Goal: Task Accomplishment & Management: Manage account settings

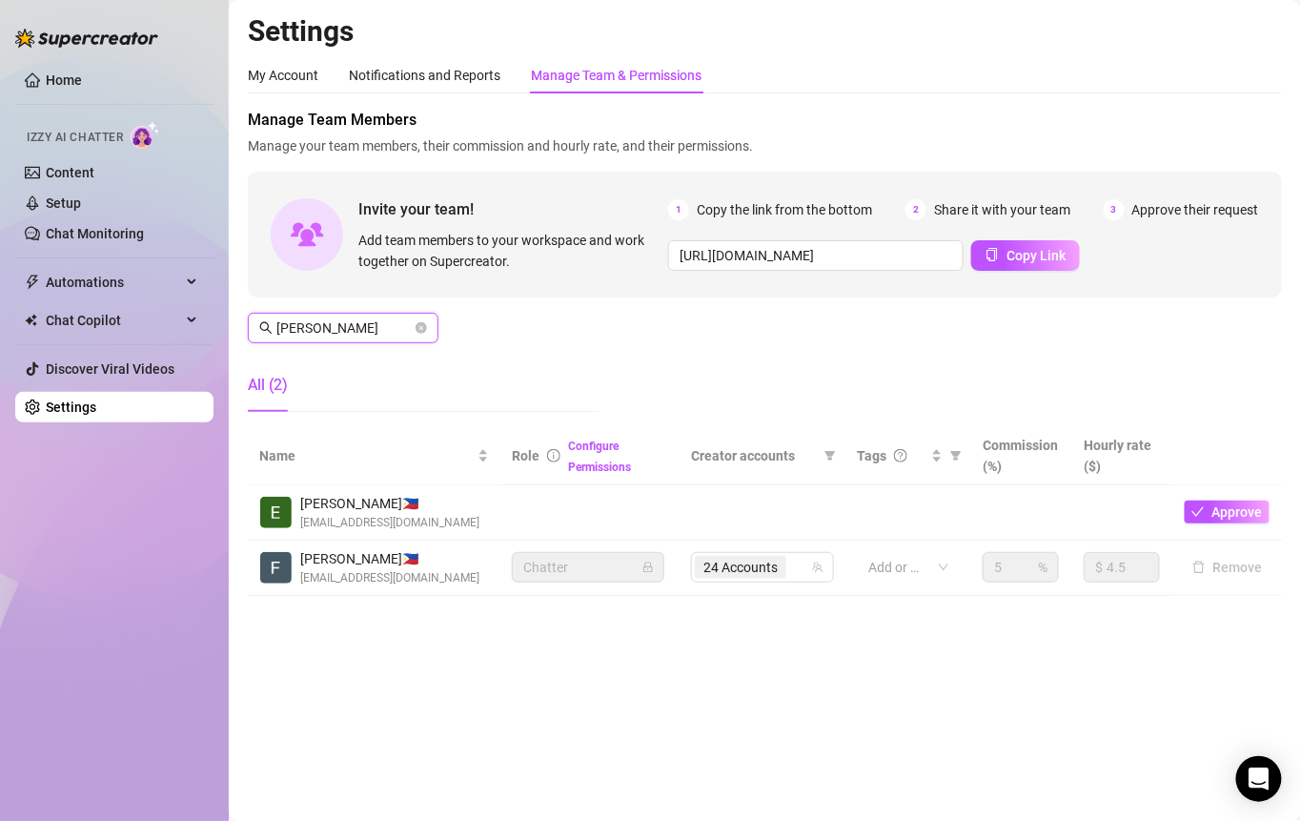
click at [374, 327] on input "[PERSON_NAME]" at bounding box center [343, 327] width 135 height 21
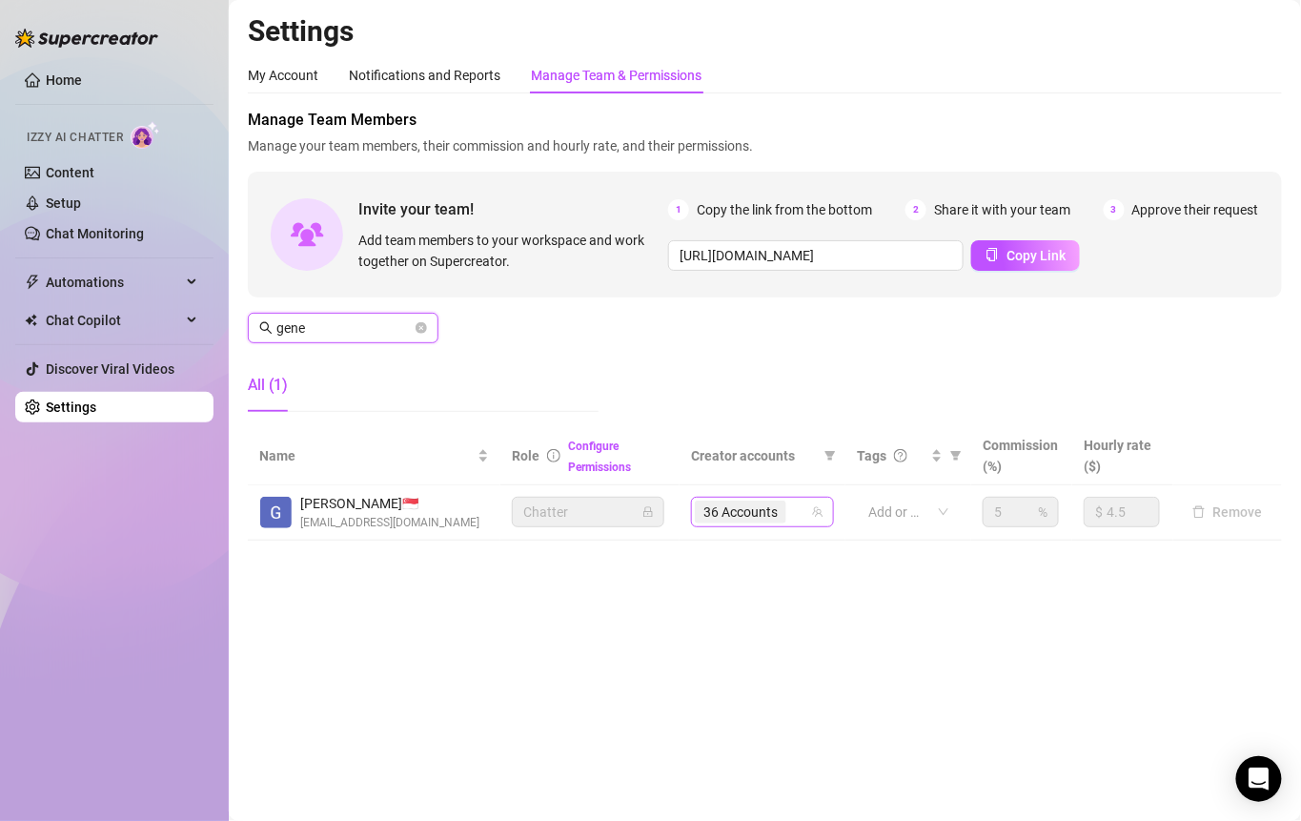
click at [750, 505] on span "36 Accounts" at bounding box center [740, 511] width 74 height 21
type input "gene"
click at [769, 513] on span "36 Accounts" at bounding box center [740, 511] width 74 height 21
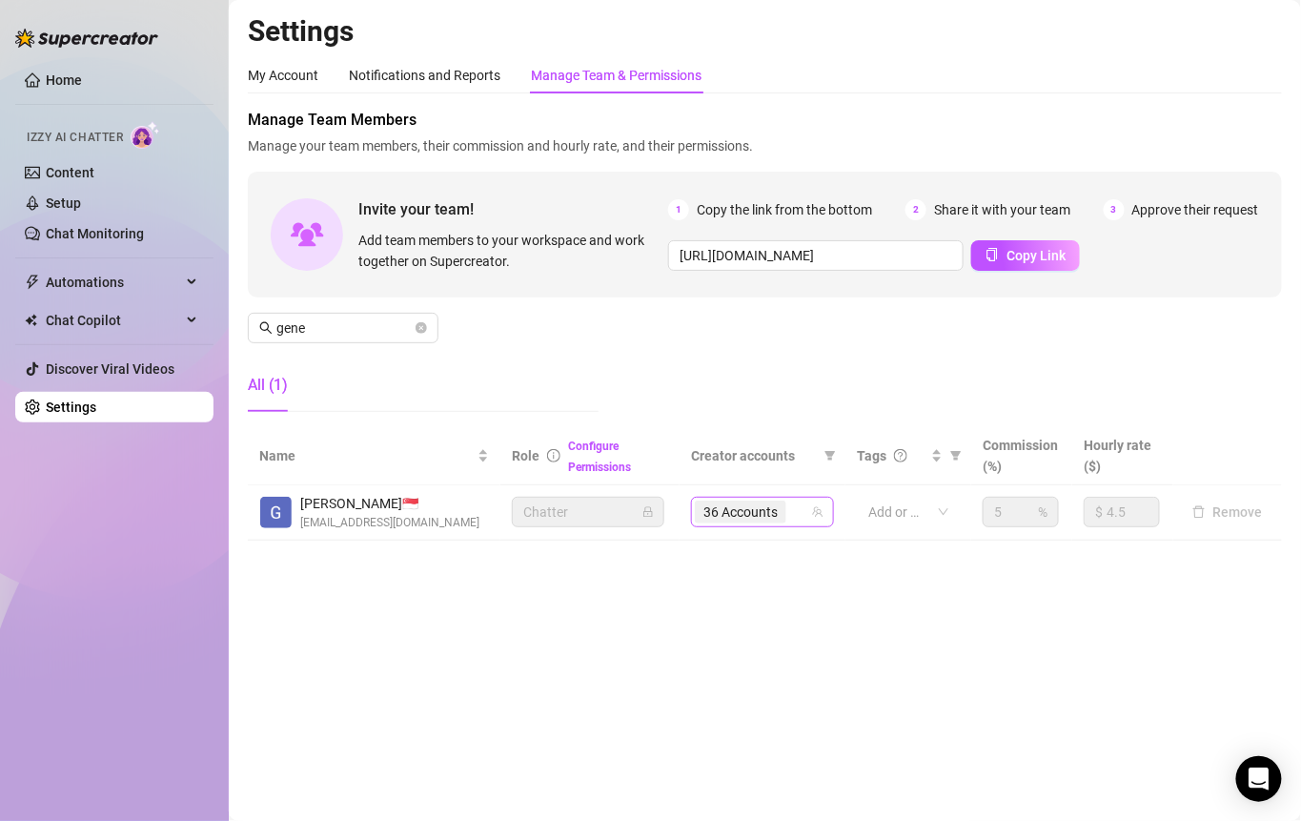
click at [752, 512] on span "36 Accounts" at bounding box center [740, 511] width 74 height 21
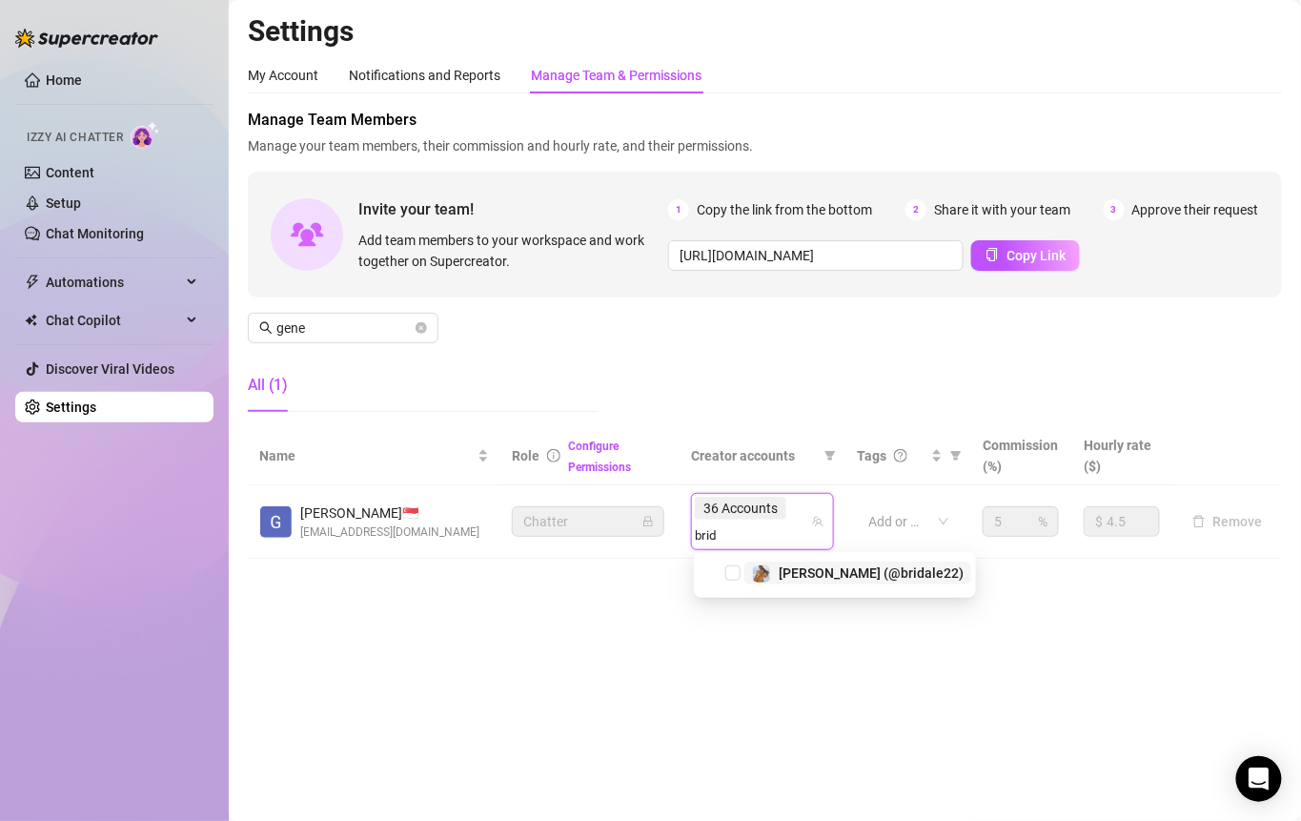
type input "brida"
click at [781, 575] on span "[PERSON_NAME] (@bridale22)" at bounding box center [871, 572] width 185 height 15
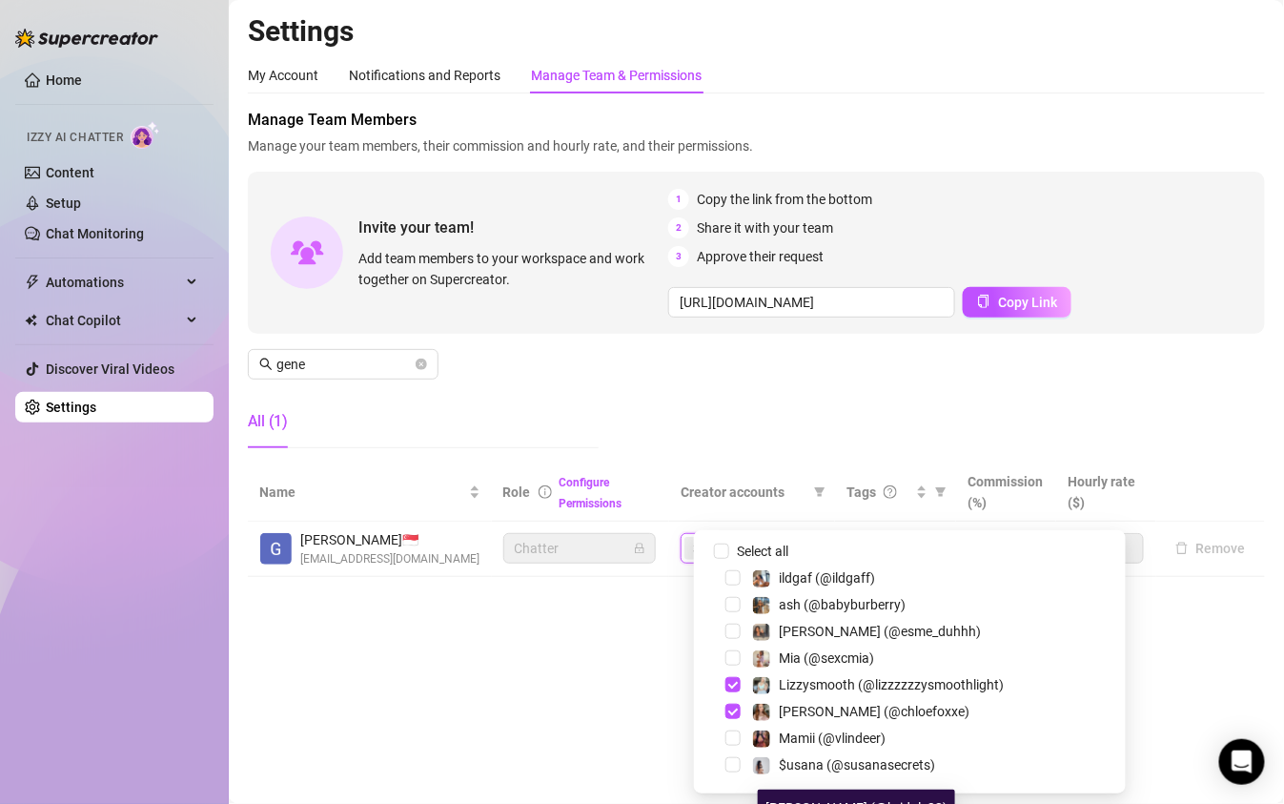
click at [766, 538] on span "37 Accounts" at bounding box center [730, 548] width 74 height 21
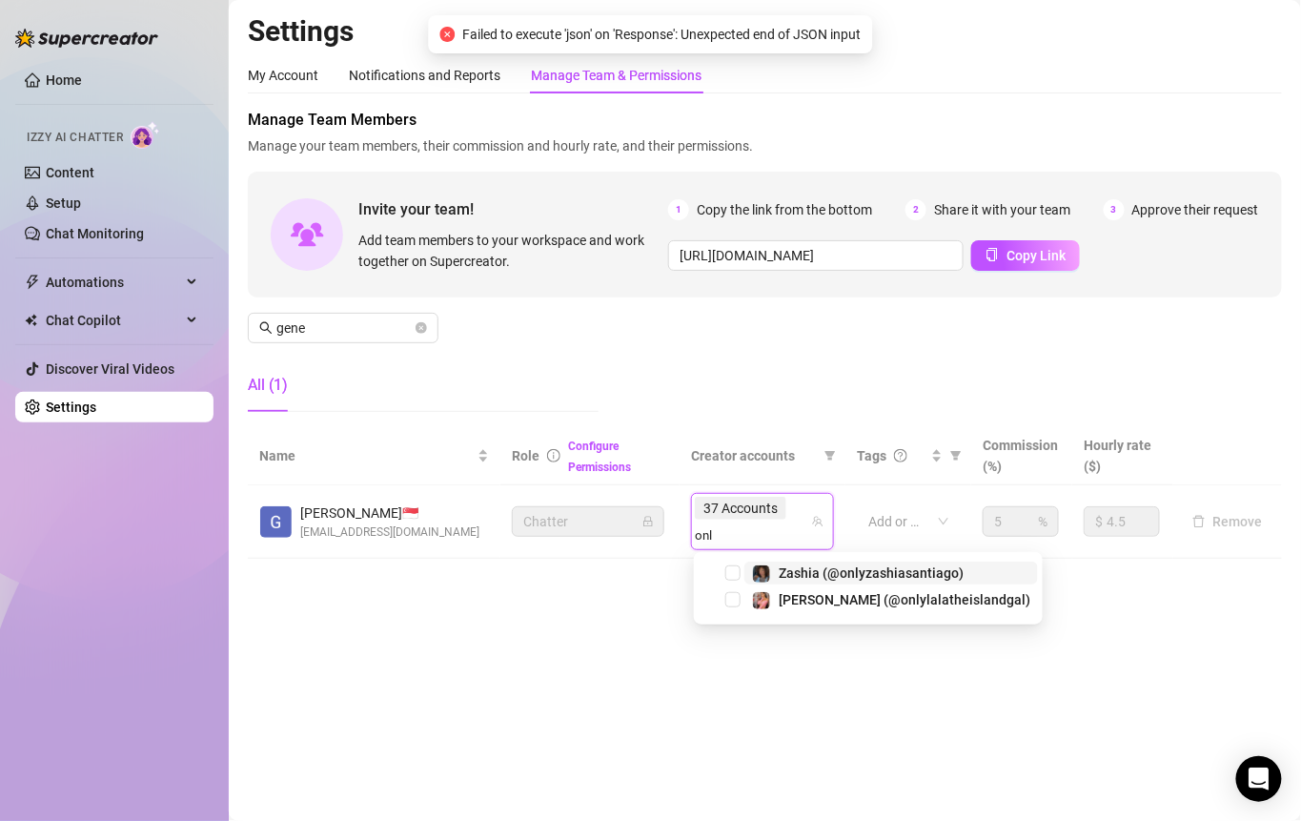
type input "only"
click at [816, 596] on span "[PERSON_NAME] (@onlylalatheislandgal)" at bounding box center [905, 599] width 252 height 15
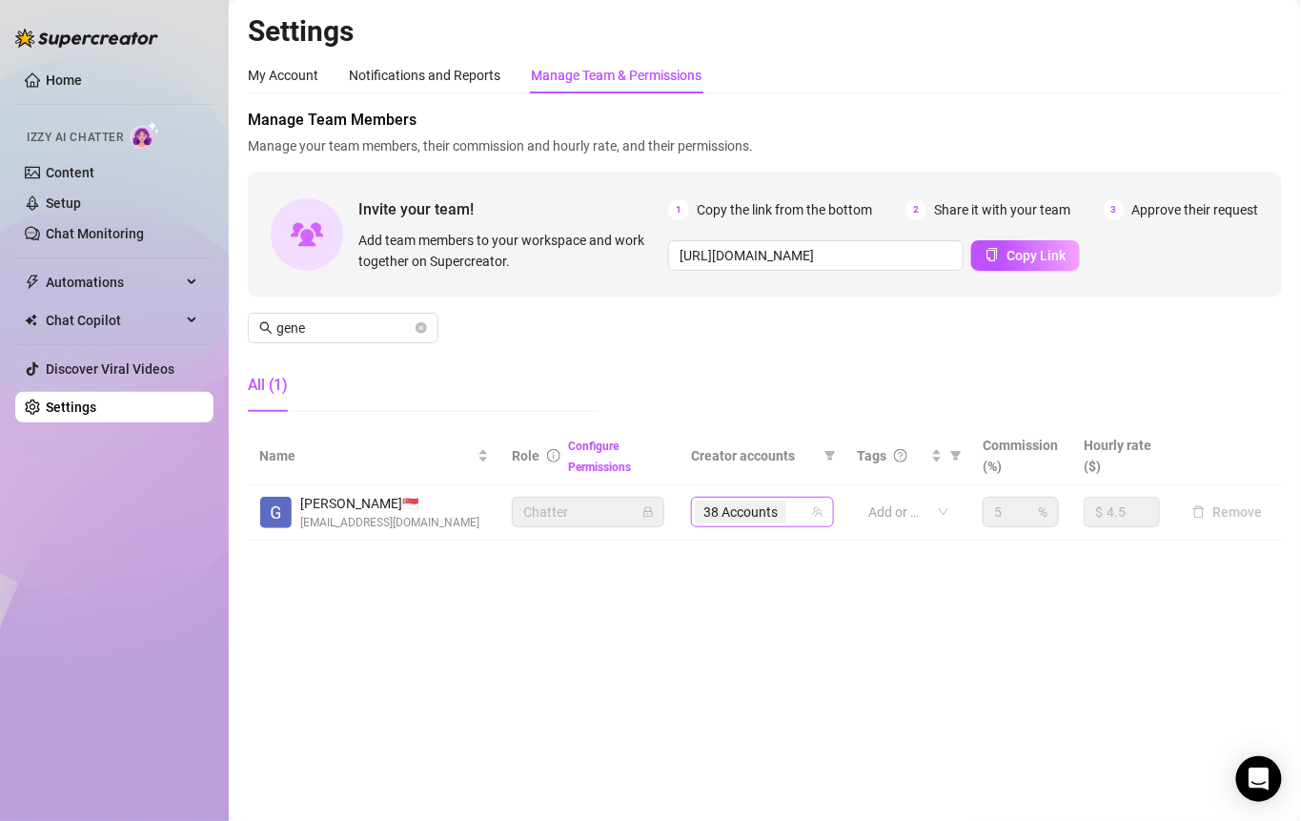
click at [765, 508] on span "38 Accounts" at bounding box center [740, 511] width 74 height 21
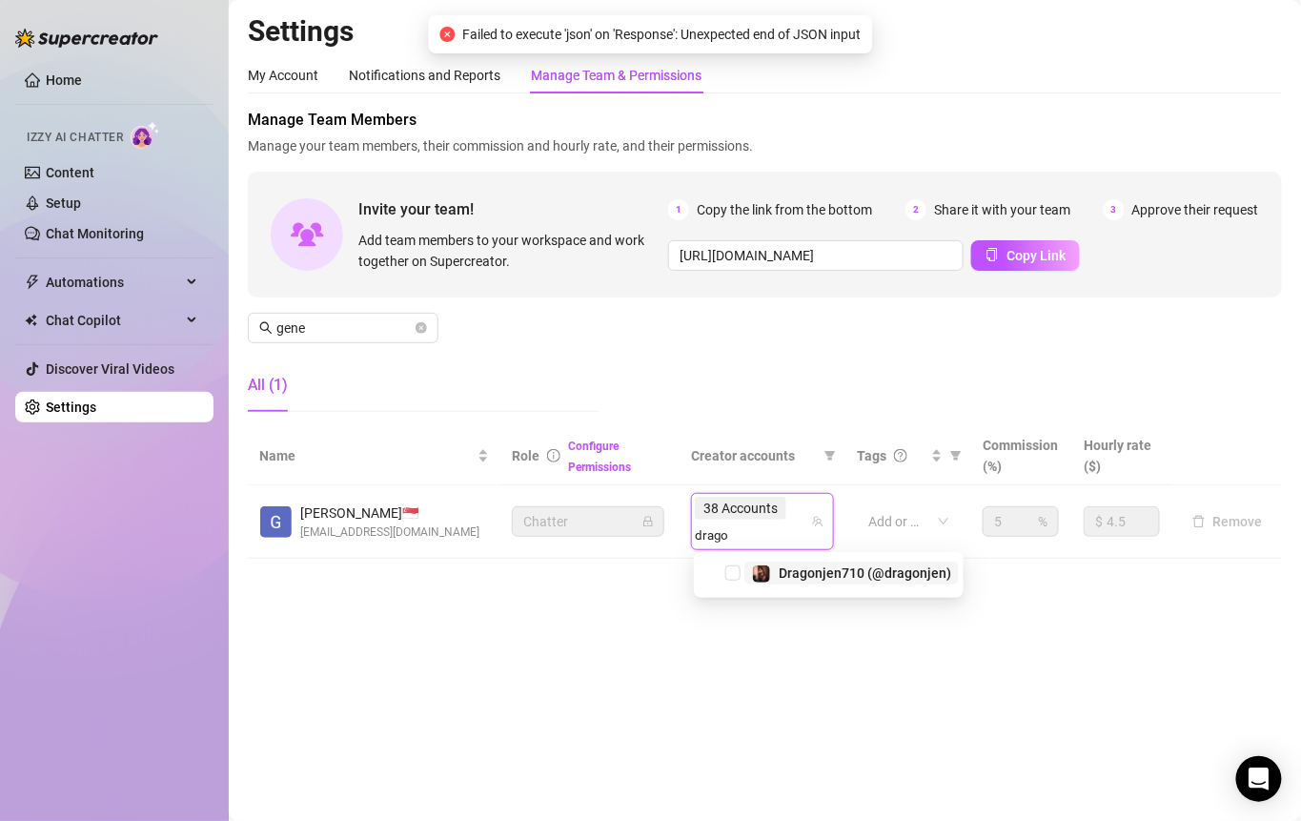
type input "dragon"
click at [795, 579] on span "Dragonjen710 (@dragonjen)" at bounding box center [865, 572] width 173 height 15
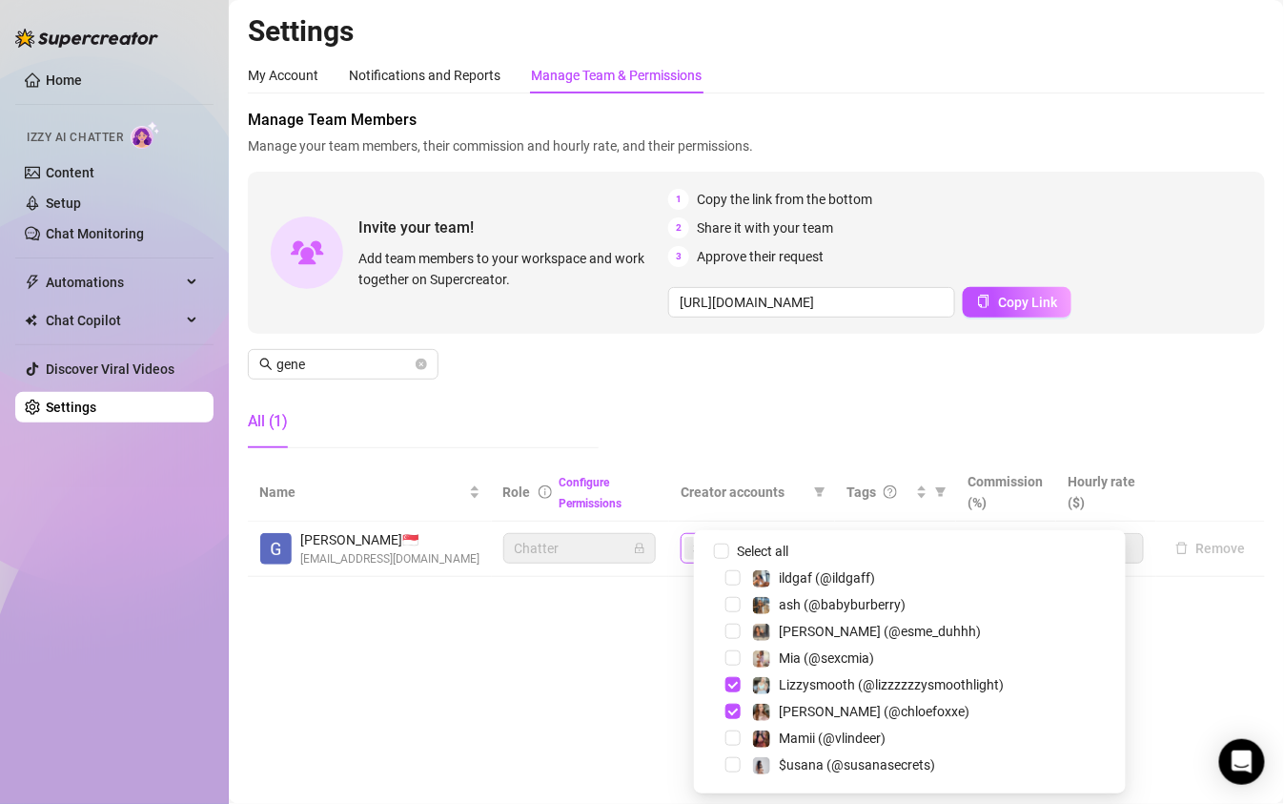
click at [736, 538] on span "39 Accounts" at bounding box center [730, 548] width 74 height 21
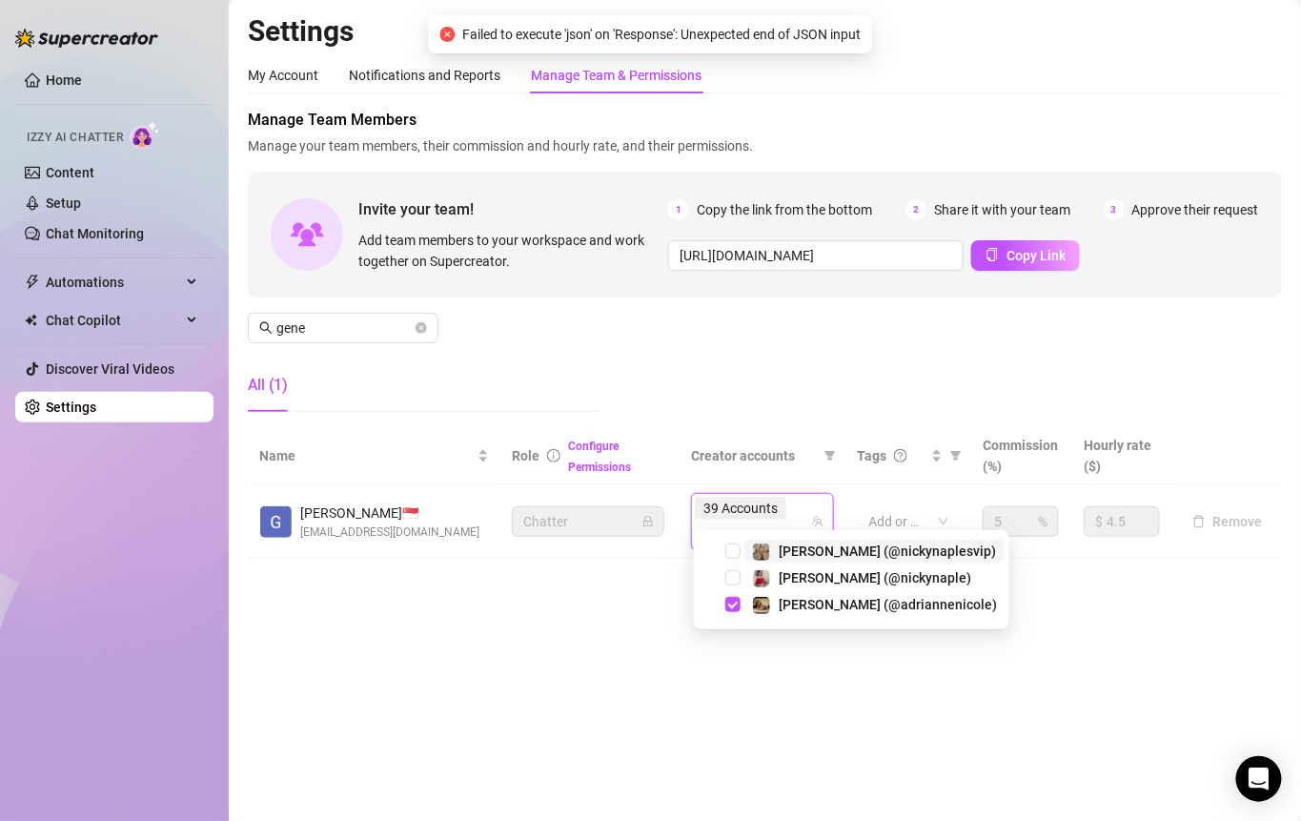
type input "[PERSON_NAME]"
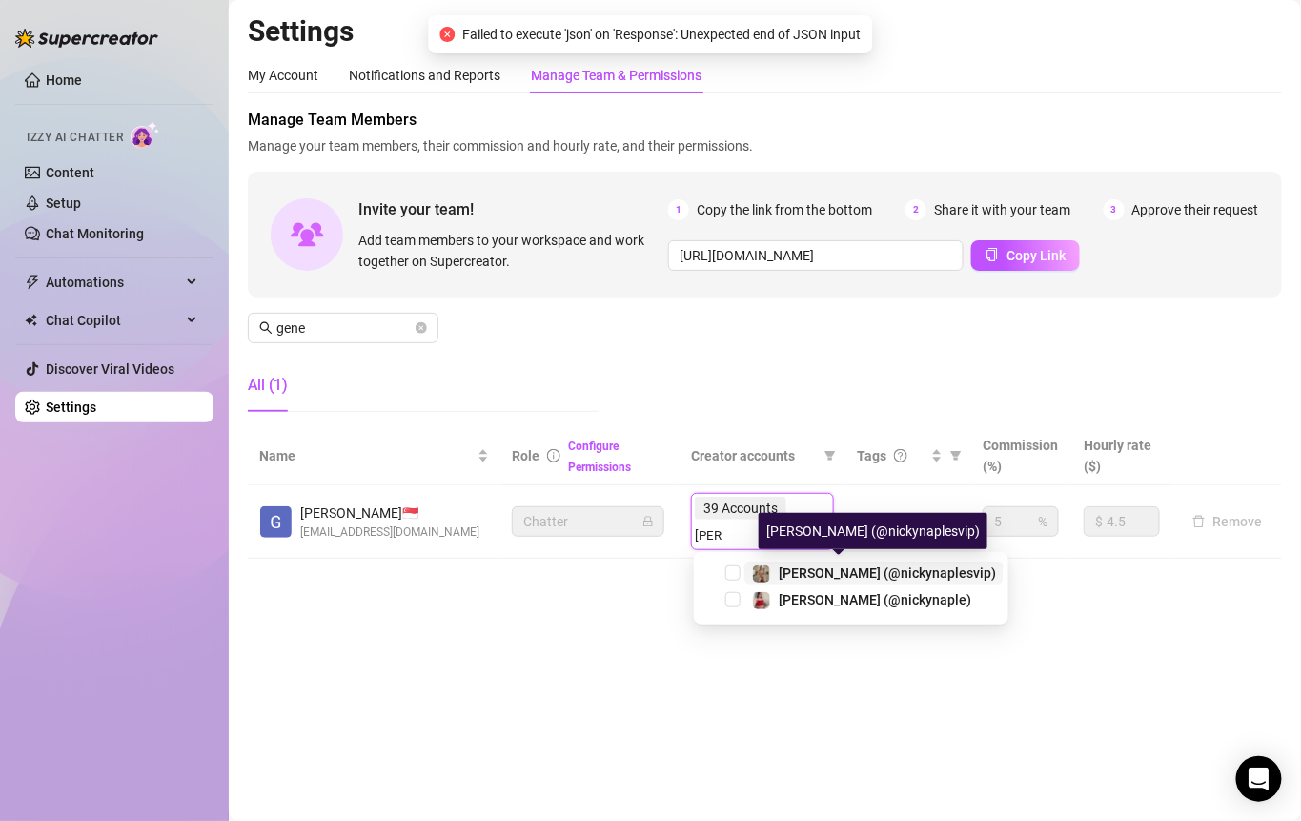
click at [805, 569] on span "[PERSON_NAME] (@nickynaplesvip)" at bounding box center [887, 572] width 217 height 15
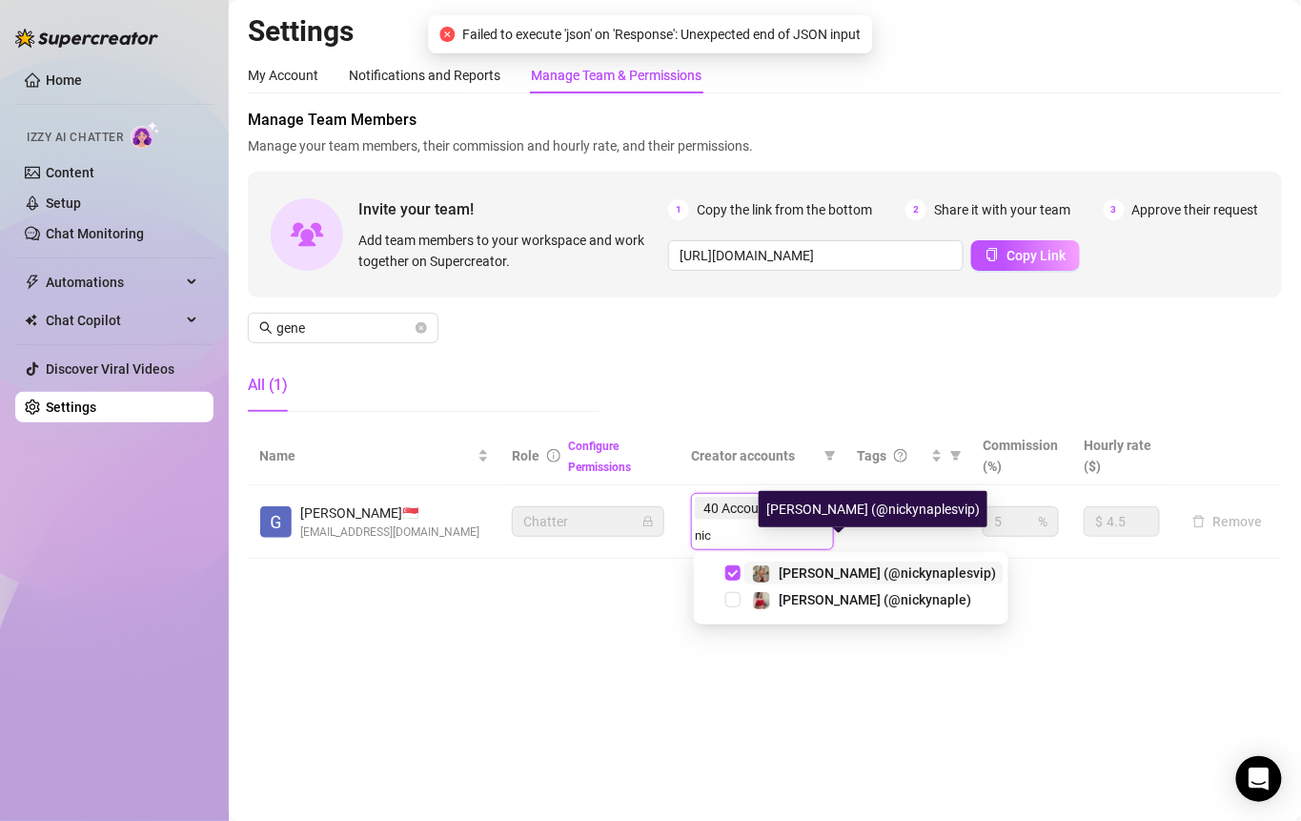
type input "[PERSON_NAME]"
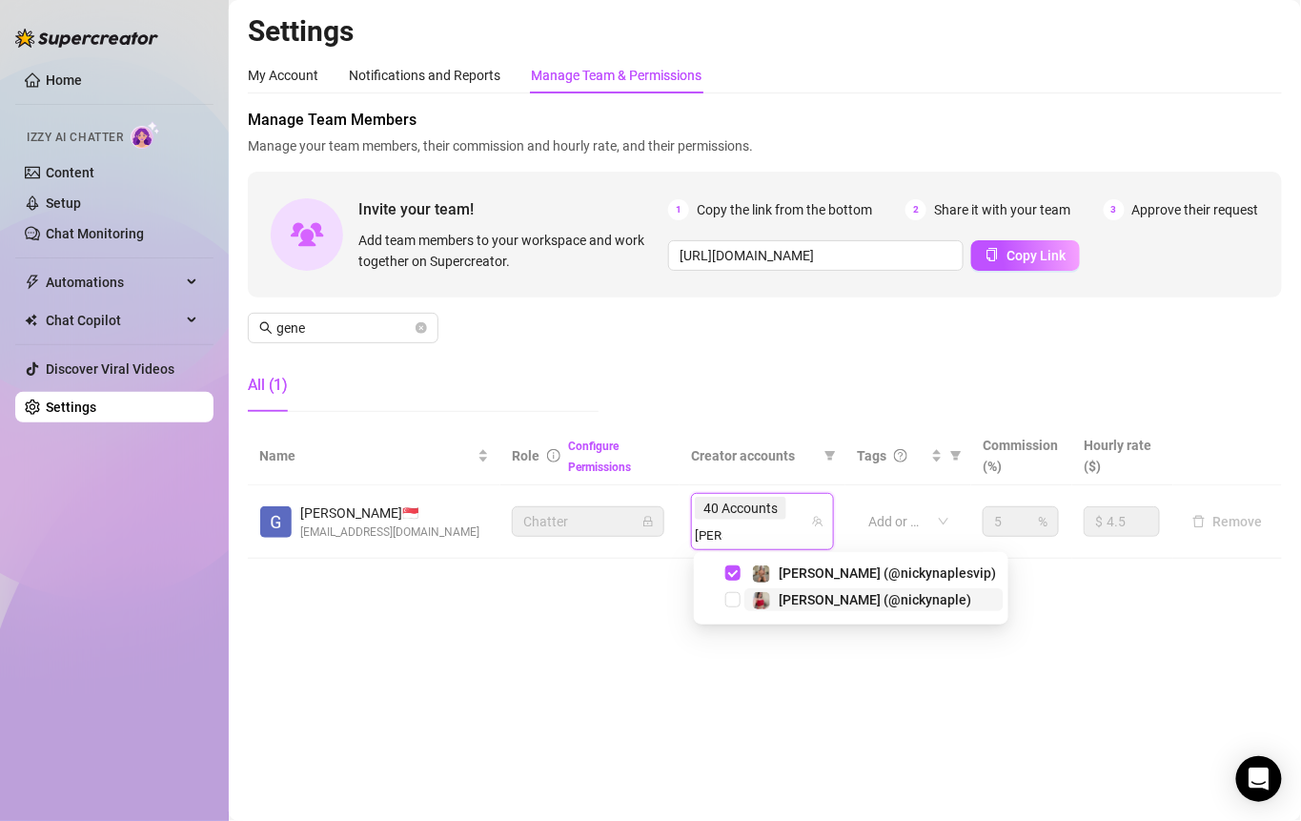
click at [800, 604] on span "[PERSON_NAME] (@nickynaple)" at bounding box center [875, 599] width 193 height 15
